Goal: Information Seeking & Learning: Learn about a topic

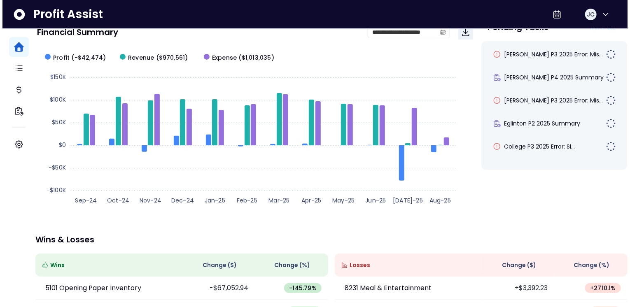
scroll to position [55, 0]
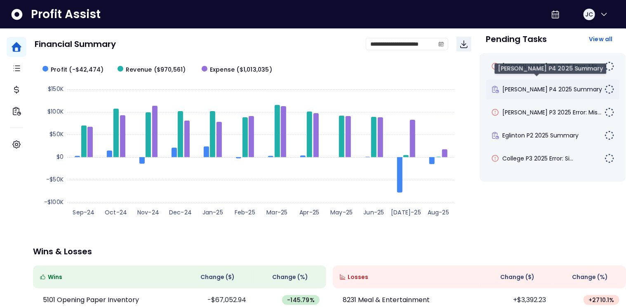
click at [534, 88] on span "[PERSON_NAME] P4 2025 Summary" at bounding box center [552, 89] width 100 height 8
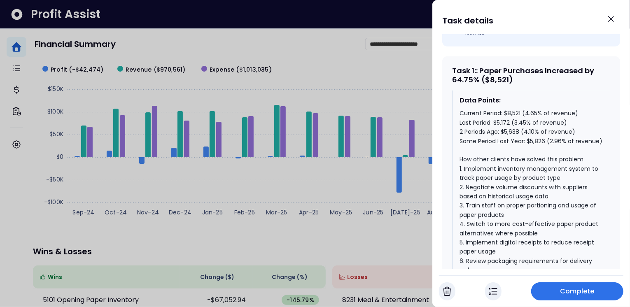
scroll to position [374, 0]
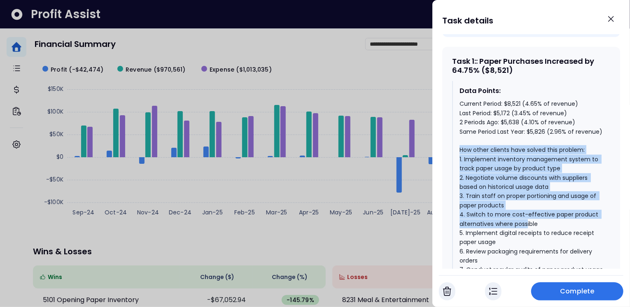
drag, startPoint x: 458, startPoint y: 145, endPoint x: 530, endPoint y: 218, distance: 102.6
click at [528, 221] on div "Data Points: Current Period: $8,521 (4.65% of revenue) Last Period: $5,172 (3.4…" at bounding box center [531, 189] width 158 height 217
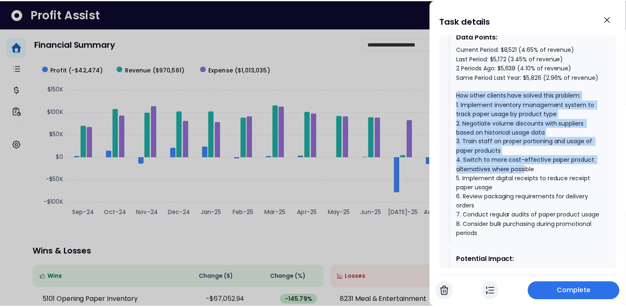
scroll to position [456, 0]
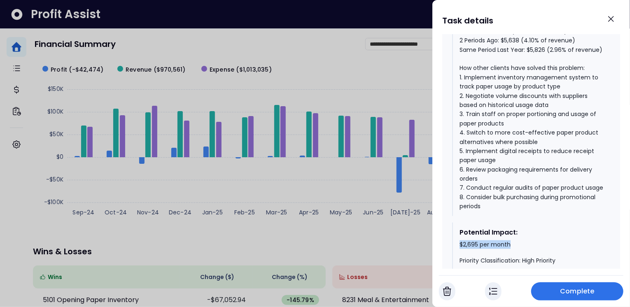
drag, startPoint x: 458, startPoint y: 251, endPoint x: 520, endPoint y: 251, distance: 61.8
click at [520, 251] on div "Potential Impact: $2,695 per month Priority Classification: High Priority" at bounding box center [531, 246] width 158 height 47
click at [615, 21] on icon "Close" at bounding box center [612, 19] width 10 height 10
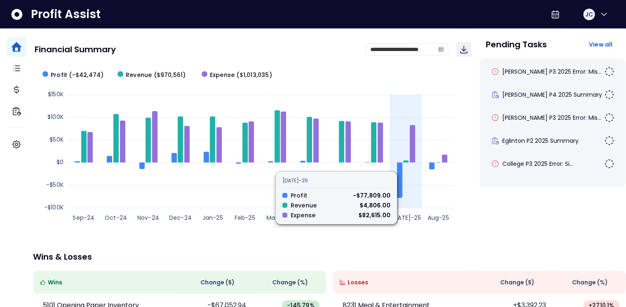
scroll to position [17, 0]
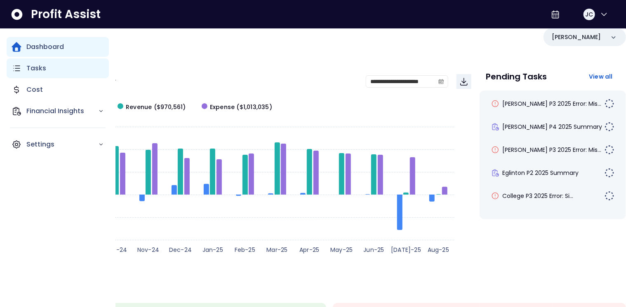
click at [26, 67] on div "Tasks" at bounding box center [58, 69] width 102 height 20
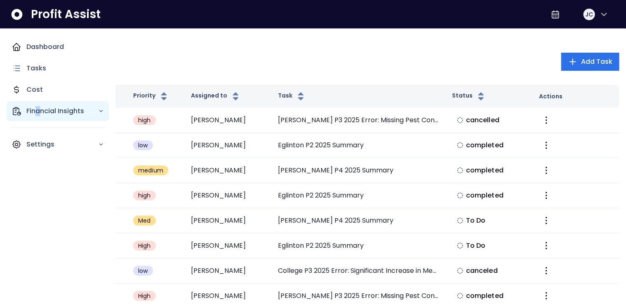
click at [38, 110] on p "Financial Insights" at bounding box center [62, 111] width 72 height 10
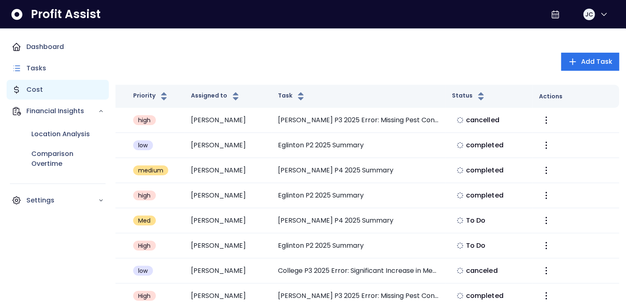
click at [42, 91] on div "Cost" at bounding box center [58, 90] width 102 height 20
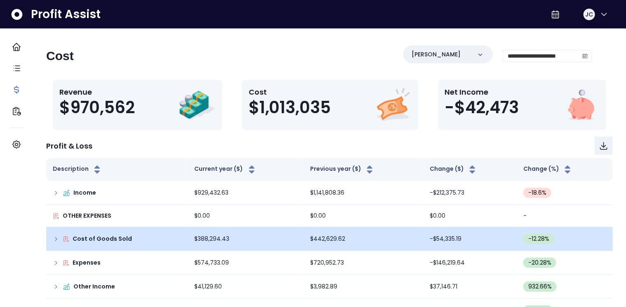
click at [59, 241] on icon at bounding box center [56, 239] width 7 height 7
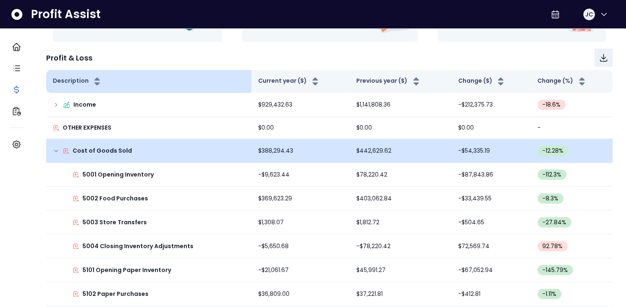
scroll to position [89, 0]
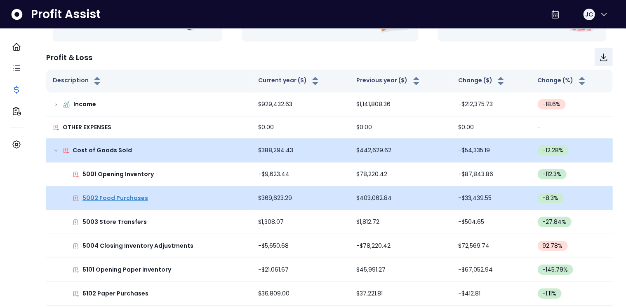
click at [124, 194] on p "5002 Food Purchases" at bounding box center [115, 198] width 66 height 9
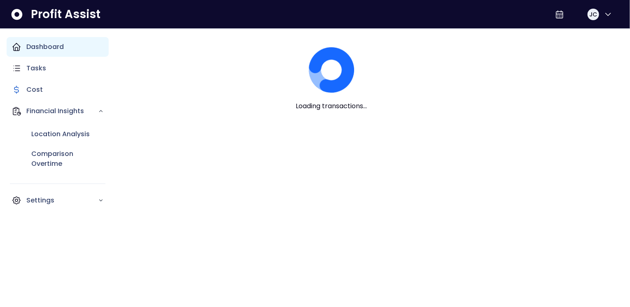
click at [18, 47] on icon "Main navigation" at bounding box center [17, 47] width 10 height 10
